Goal: Task Accomplishment & Management: Complete application form

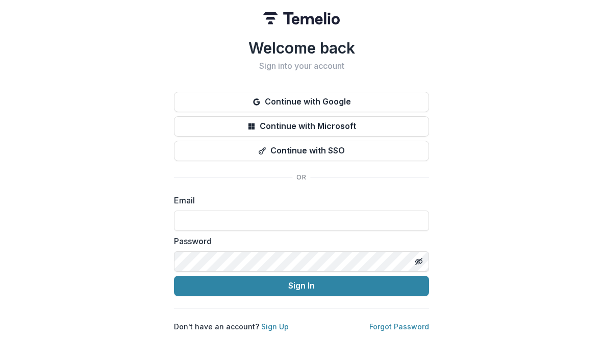
click at [305, 211] on input at bounding box center [301, 221] width 255 height 20
click at [291, 218] on input at bounding box center [301, 221] width 255 height 20
type input "**********"
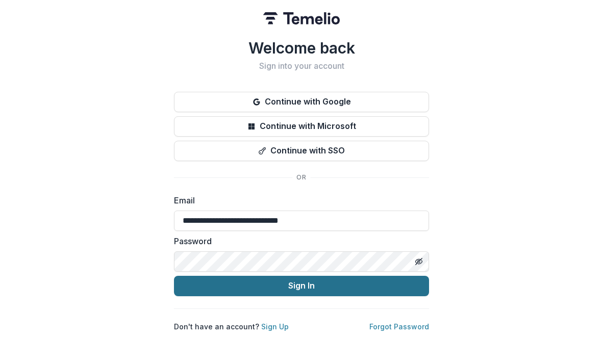
click at [315, 285] on button "Sign In" at bounding box center [301, 286] width 255 height 20
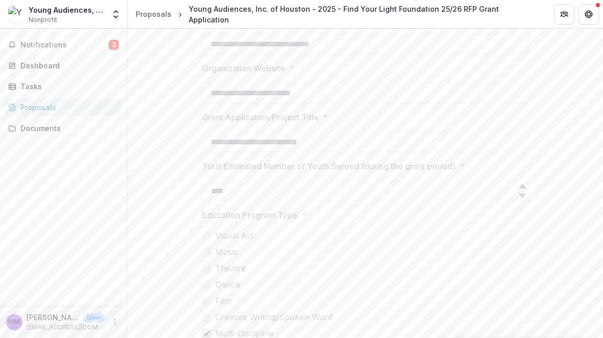
scroll to position [270, 0]
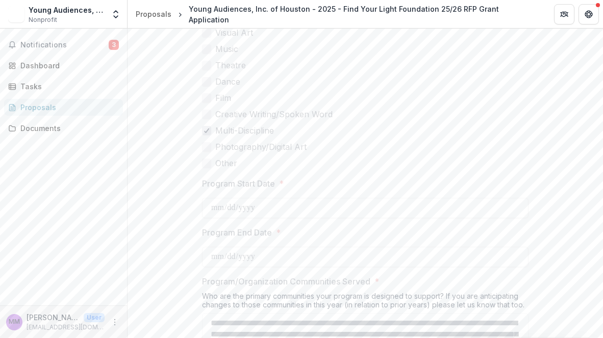
scroll to position [571, 0]
